Goal: Task Accomplishment & Management: Use online tool/utility

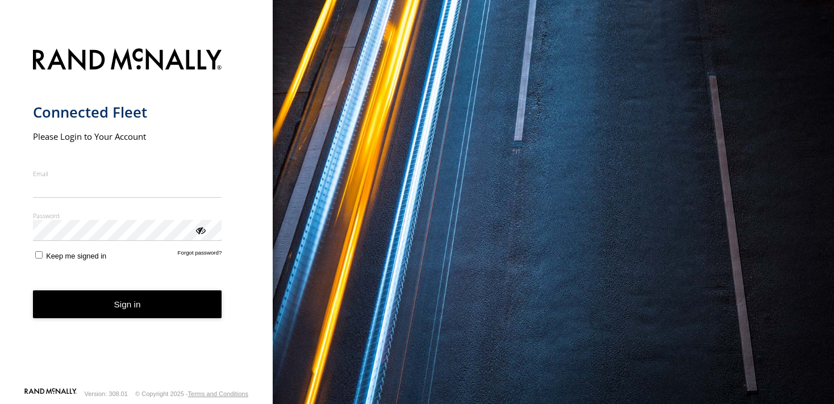
type input "**********"
click at [128, 320] on form "**********" at bounding box center [136, 213] width 207 height 345
click at [125, 299] on button "Sign in" at bounding box center [127, 304] width 189 height 28
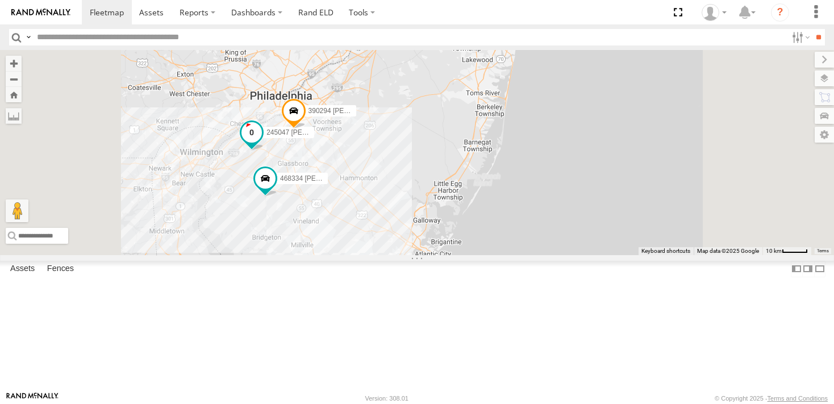
click at [262, 143] on span at bounding box center [251, 132] width 20 height 20
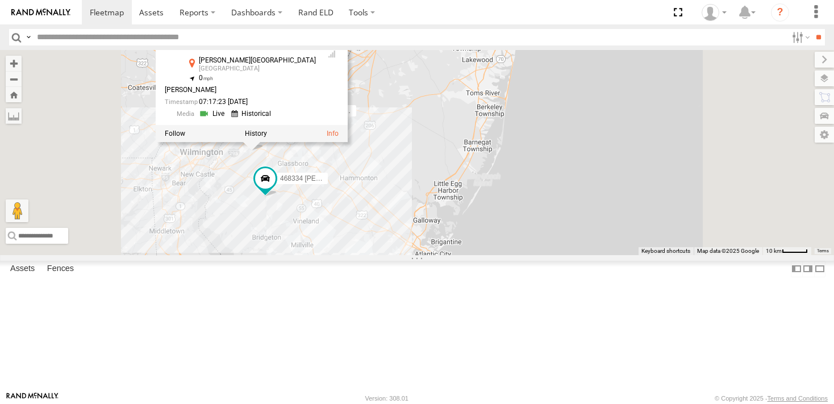
click at [435, 230] on div "JTSP Hino 468334 [PERSON_NAME] 245047 [PERSON_NAME] 390294 [PERSON_NAME] 245047…" at bounding box center [417, 152] width 834 height 204
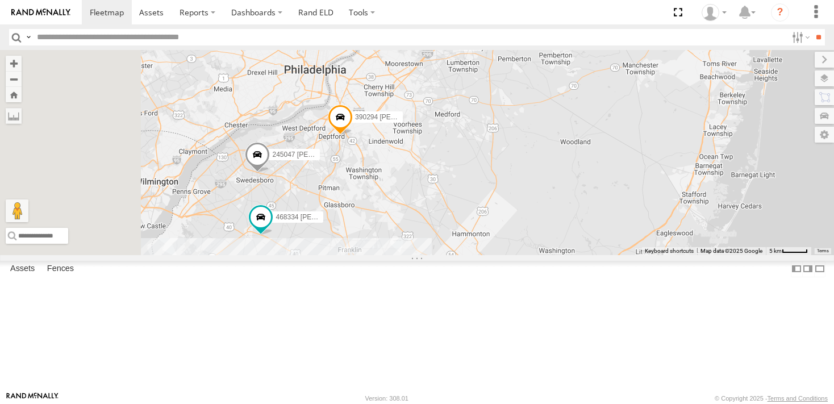
drag, startPoint x: 398, startPoint y: 231, endPoint x: 438, endPoint y: 270, distance: 55.8
click at [438, 254] on div "468334 [PERSON_NAME] 245047 [PERSON_NAME] 390294 [PERSON_NAME]" at bounding box center [417, 152] width 834 height 204
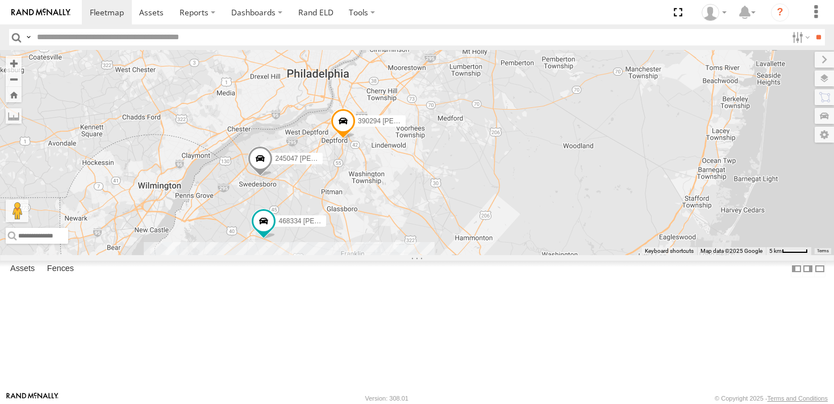
click at [273, 177] on span at bounding box center [260, 162] width 25 height 31
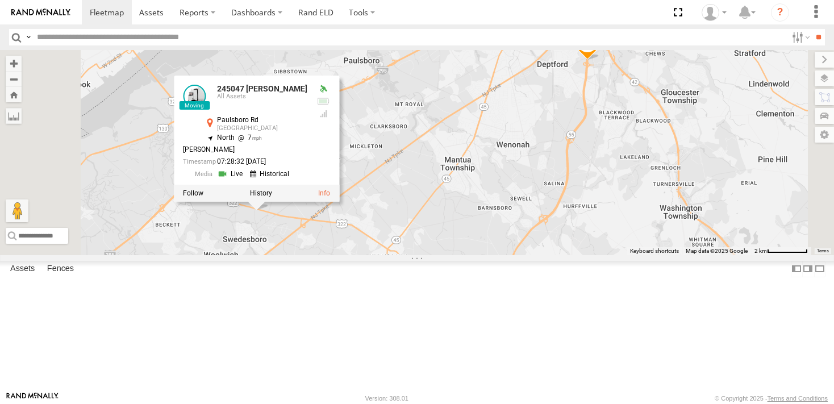
click at [517, 215] on div "468334 [PERSON_NAME] 245047 [PERSON_NAME] 390294 [PERSON_NAME] 245047 [PERSON_N…" at bounding box center [417, 152] width 834 height 204
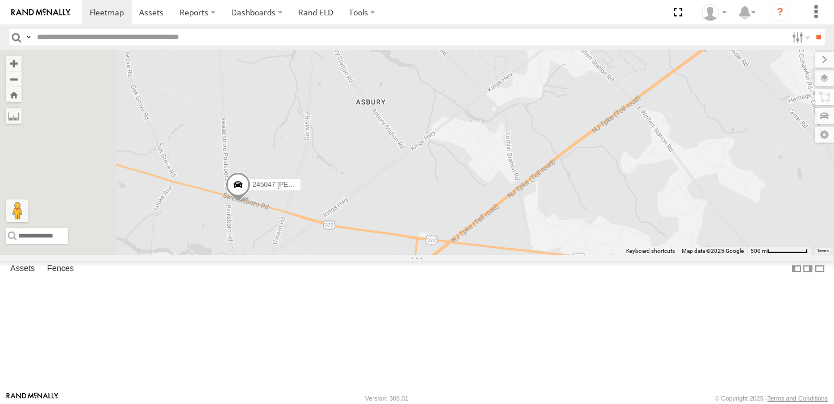
drag, startPoint x: 383, startPoint y: 282, endPoint x: 498, endPoint y: 273, distance: 115.7
click at [498, 254] on div "468334 [PERSON_NAME] 245047 [PERSON_NAME] 390294 [PERSON_NAME][GEOGRAPHIC_DATA]…" at bounding box center [417, 152] width 834 height 204
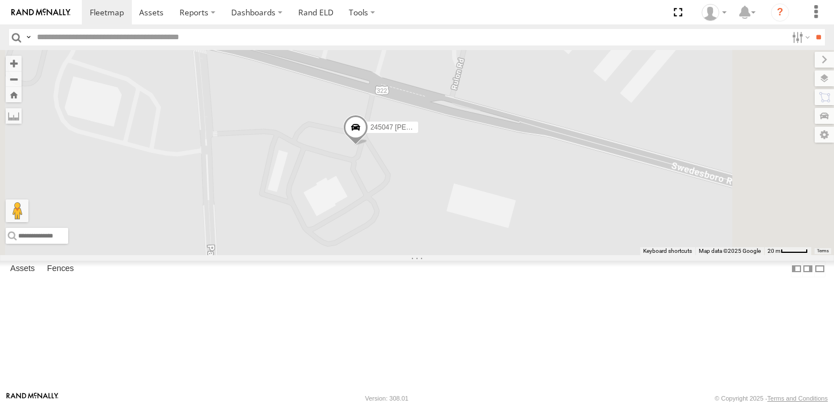
drag, startPoint x: 535, startPoint y: 247, endPoint x: 492, endPoint y: 246, distance: 42.6
click at [492, 246] on div "468334 [PERSON_NAME] 245047 [PERSON_NAME] 390294 [PERSON_NAME][GEOGRAPHIC_DATA]…" at bounding box center [417, 152] width 834 height 204
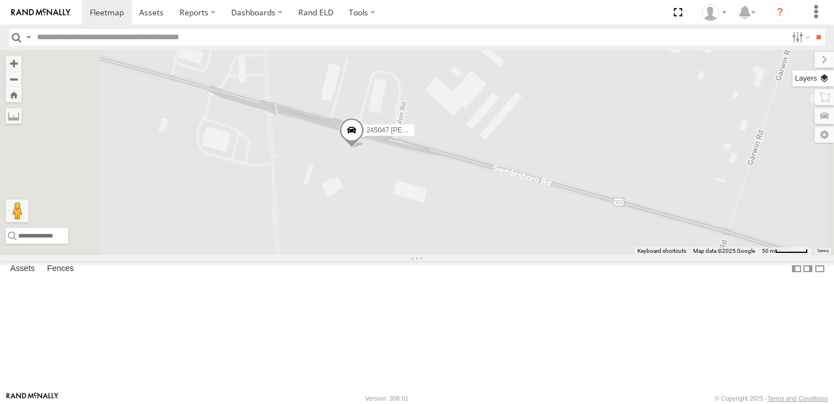
click at [828, 78] on label at bounding box center [812, 78] width 41 height 16
click at [0, 0] on label at bounding box center [0, 0] width 0 height 0
click at [0, 0] on span "Satellite + Roadmap" at bounding box center [0, 0] width 0 height 0
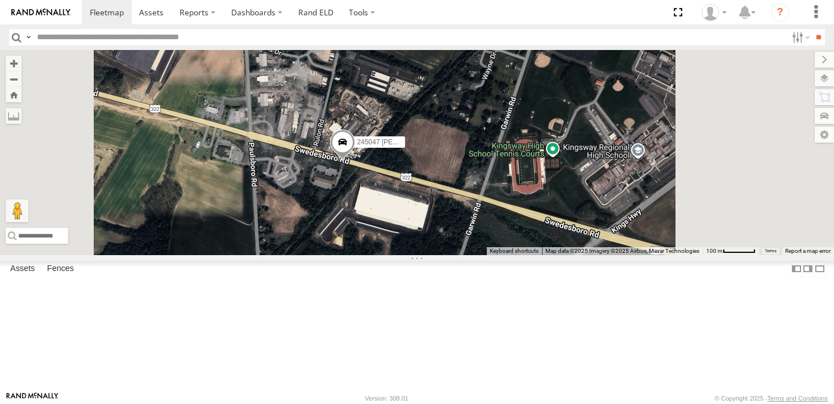
drag, startPoint x: 543, startPoint y: 265, endPoint x: 514, endPoint y: 257, distance: 29.9
click at [514, 254] on div "468334 [PERSON_NAME] 245047 [PERSON_NAME] 390294 [PERSON_NAME][GEOGRAPHIC_DATA]…" at bounding box center [417, 152] width 834 height 204
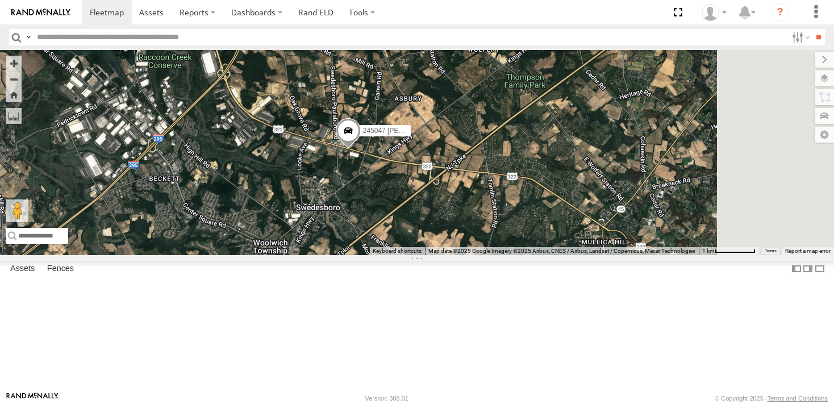
drag, startPoint x: 532, startPoint y: 266, endPoint x: 519, endPoint y: 239, distance: 30.2
click at [519, 239] on div "468334 [PERSON_NAME] 245047 [PERSON_NAME] 390294 [PERSON_NAME][GEOGRAPHIC_DATA]…" at bounding box center [417, 152] width 834 height 204
